Goal: Task Accomplishment & Management: Use online tool/utility

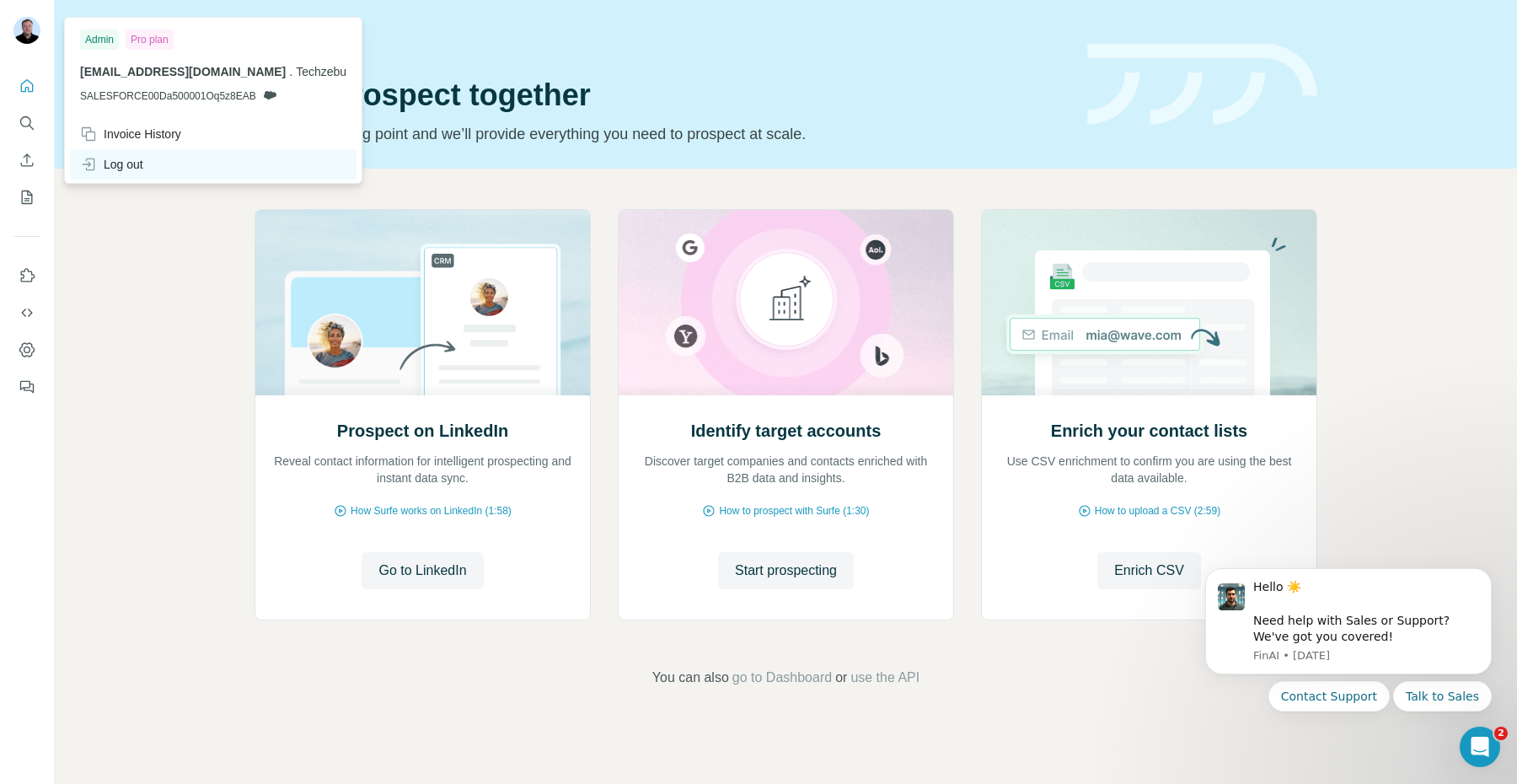
click at [121, 169] on div "Log out" at bounding box center [111, 164] width 63 height 17
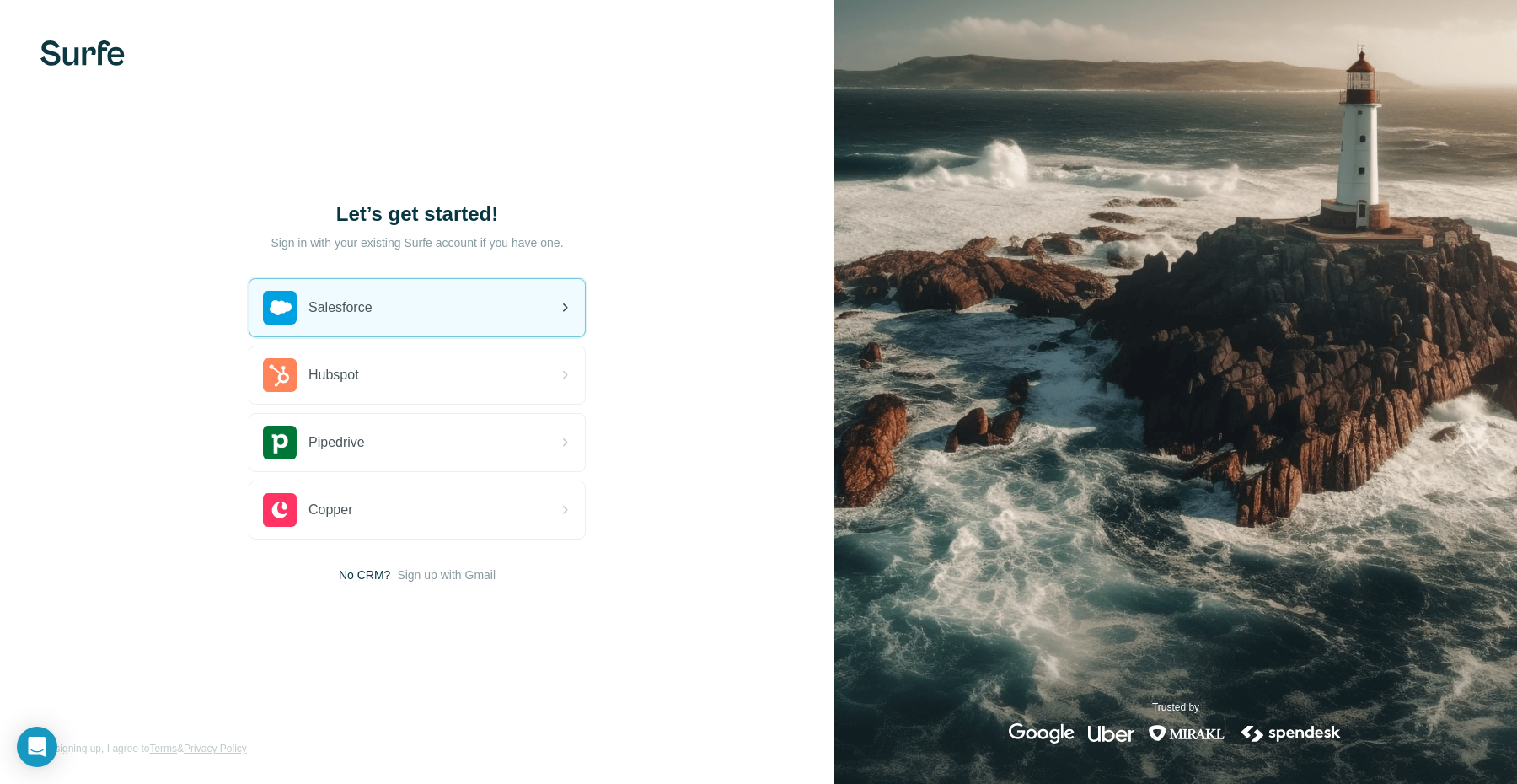
click at [346, 310] on span "Salesforce" at bounding box center [341, 308] width 64 height 20
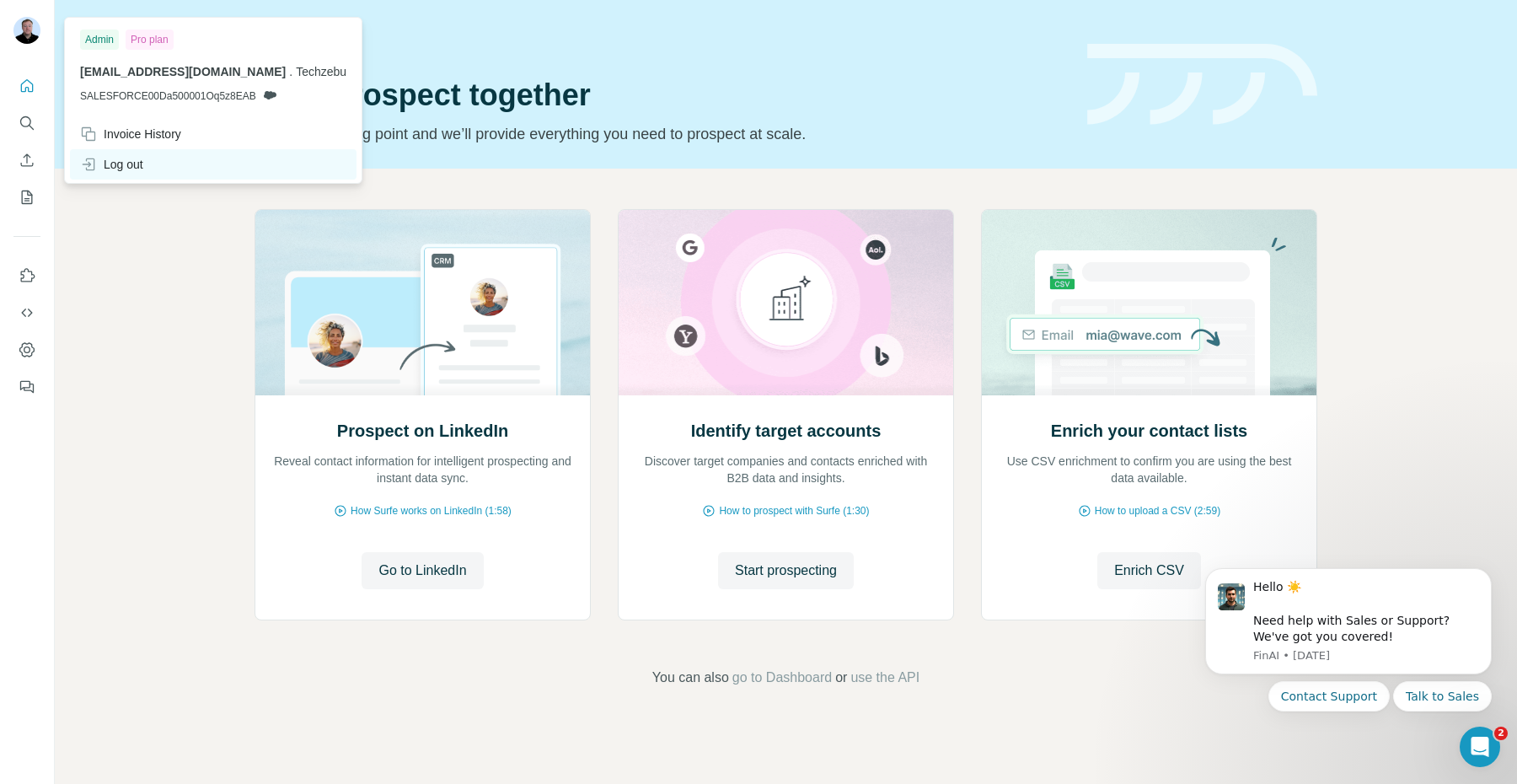
click at [143, 163] on div "Log out" at bounding box center [111, 164] width 63 height 17
